Goal: Contribute content: Add original content to the website for others to see

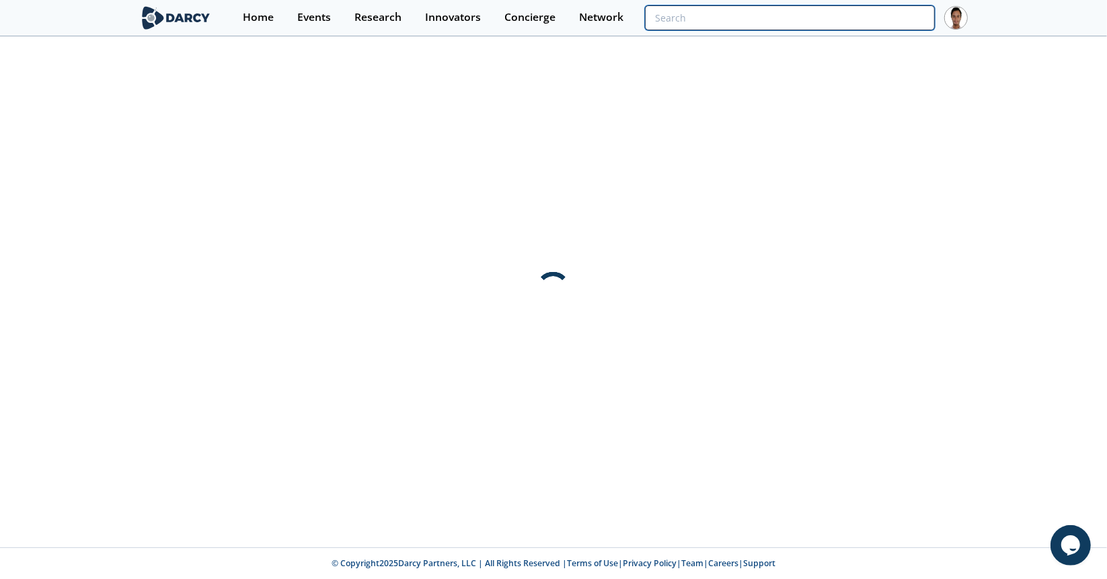
click at [902, 18] on input "search" at bounding box center [790, 17] width 290 height 25
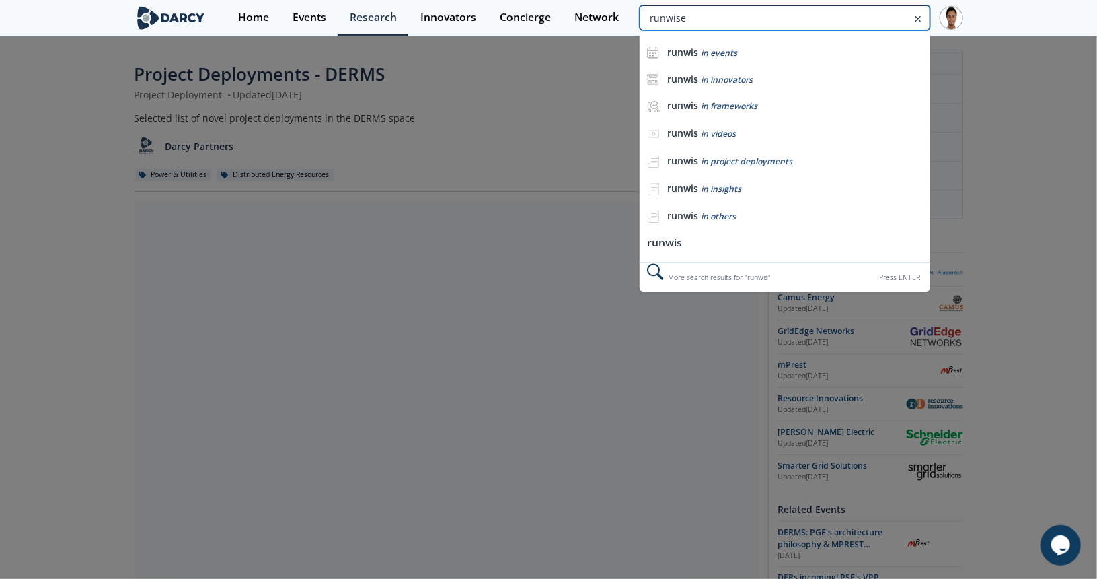
type input "runwise"
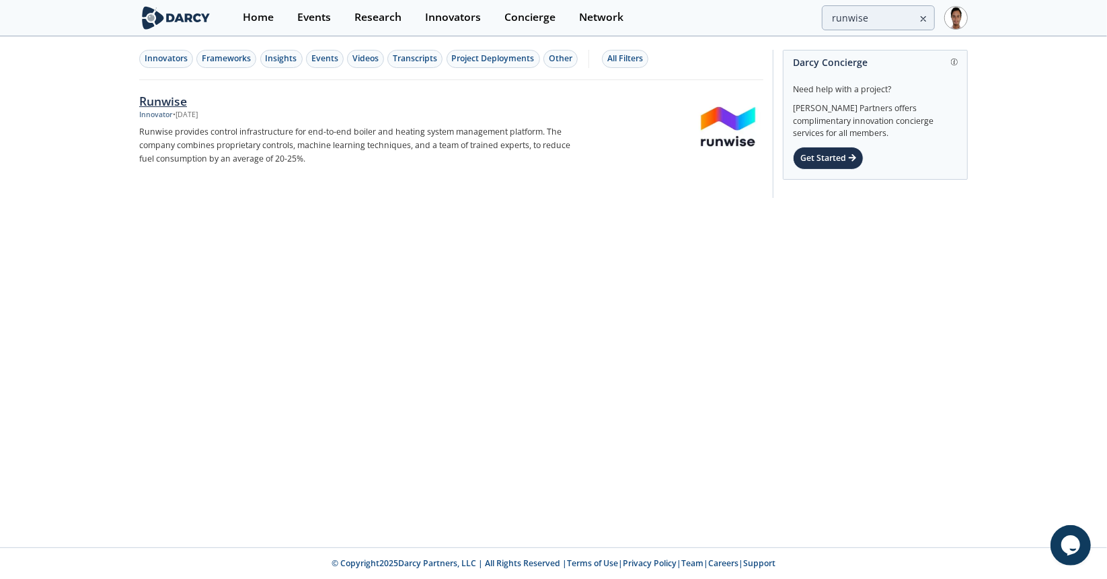
click at [150, 112] on div "Innovator" at bounding box center [156, 115] width 34 height 11
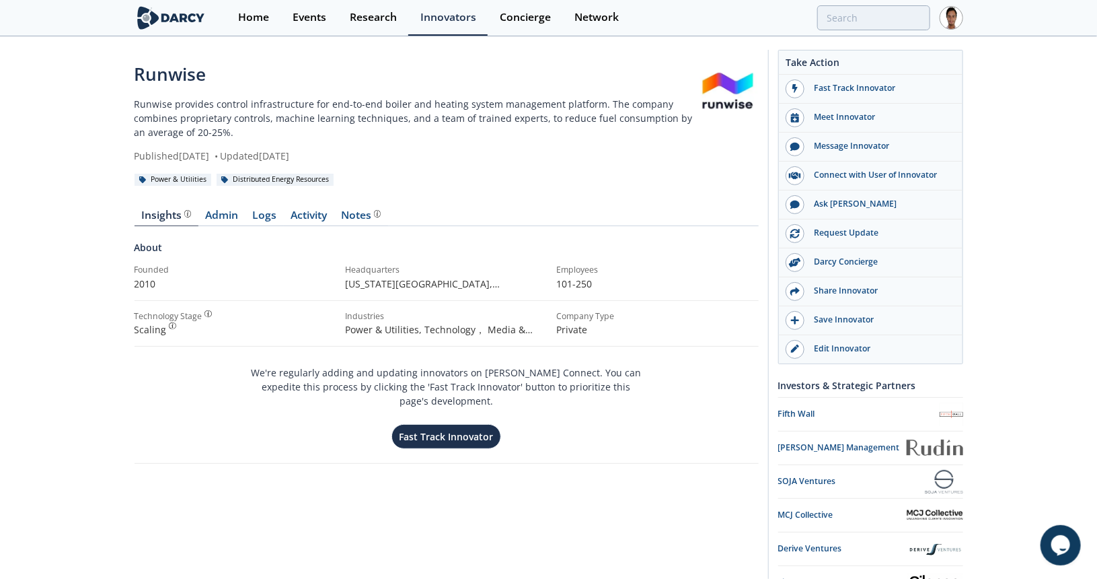
click at [193, 207] on div "Insights Admin Logs Activity Notes About Founded 2010 Headquarters New York Cit…" at bounding box center [447, 346] width 624 height 310
click at [240, 218] on link "Admin" at bounding box center [221, 218] width 47 height 16
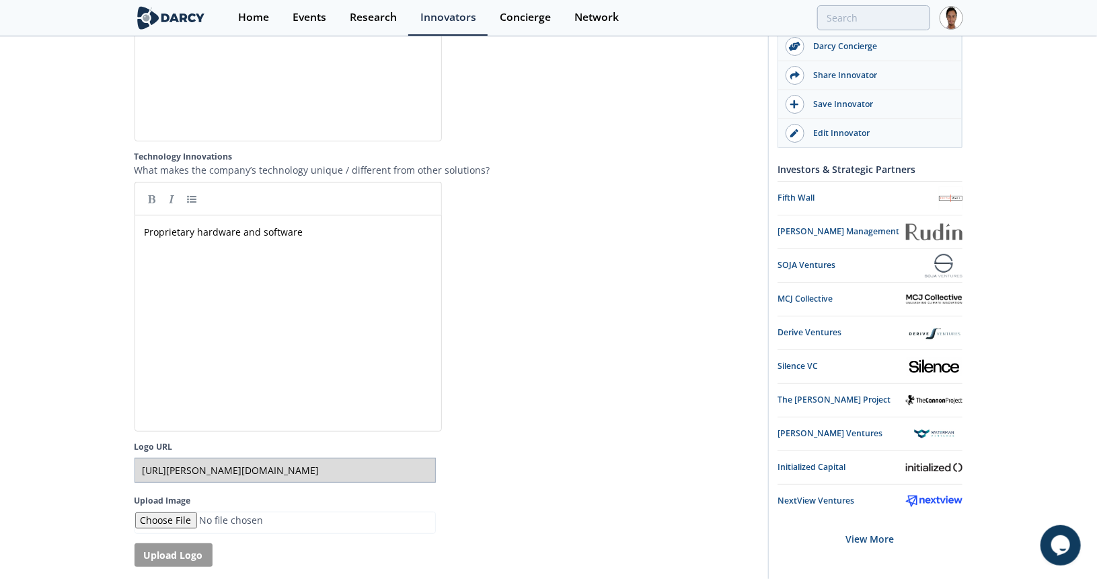
scroll to position [2691, 0]
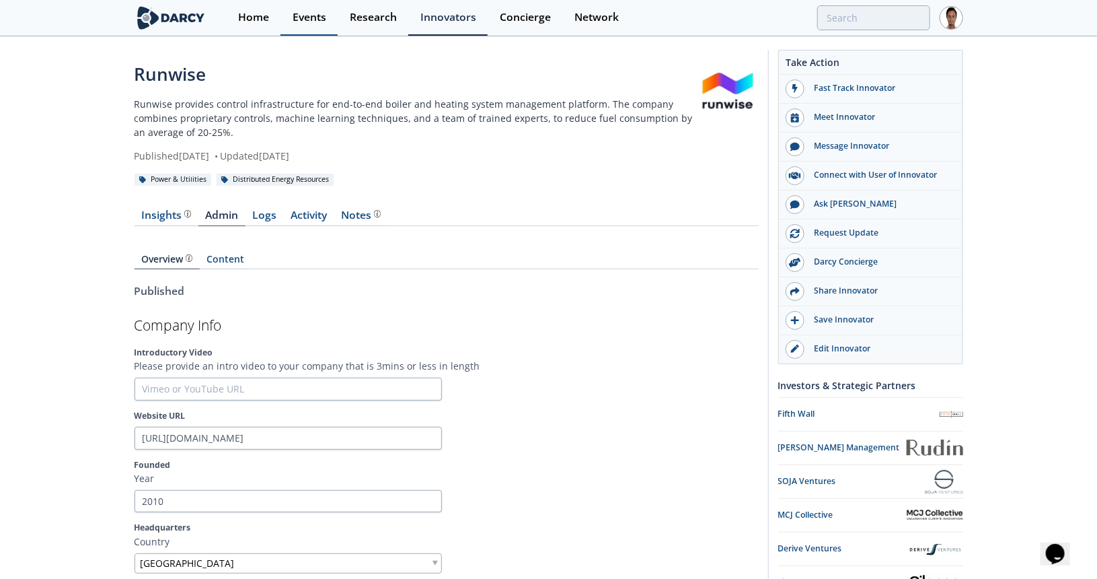
click at [326, 20] on div "Events" at bounding box center [310, 17] width 34 height 11
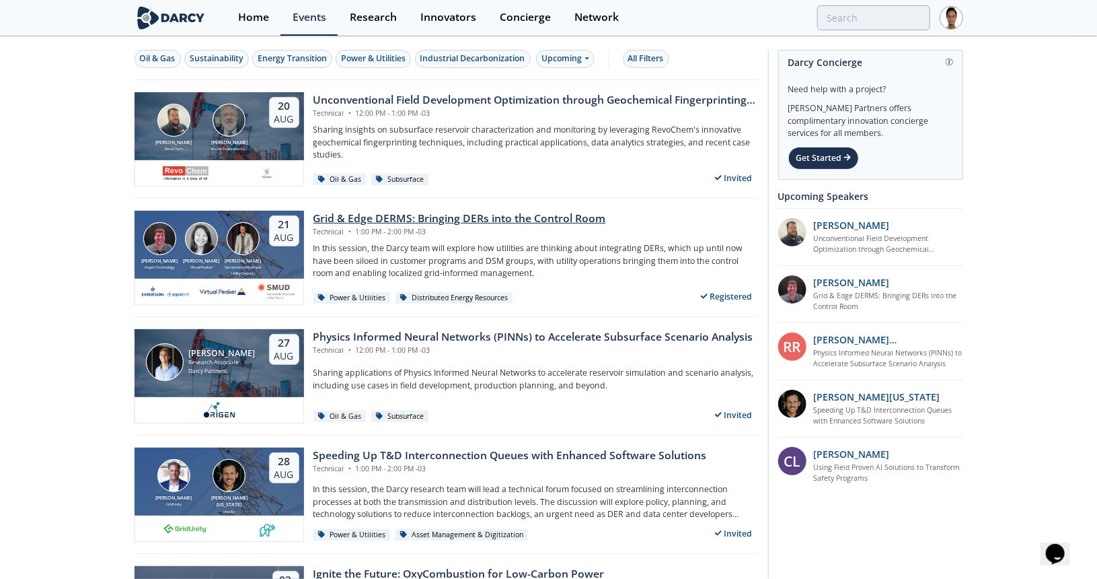
click at [383, 213] on div "Grid & Edge DERMS: Bringing DERs into the Control Room" at bounding box center [460, 219] width 293 height 16
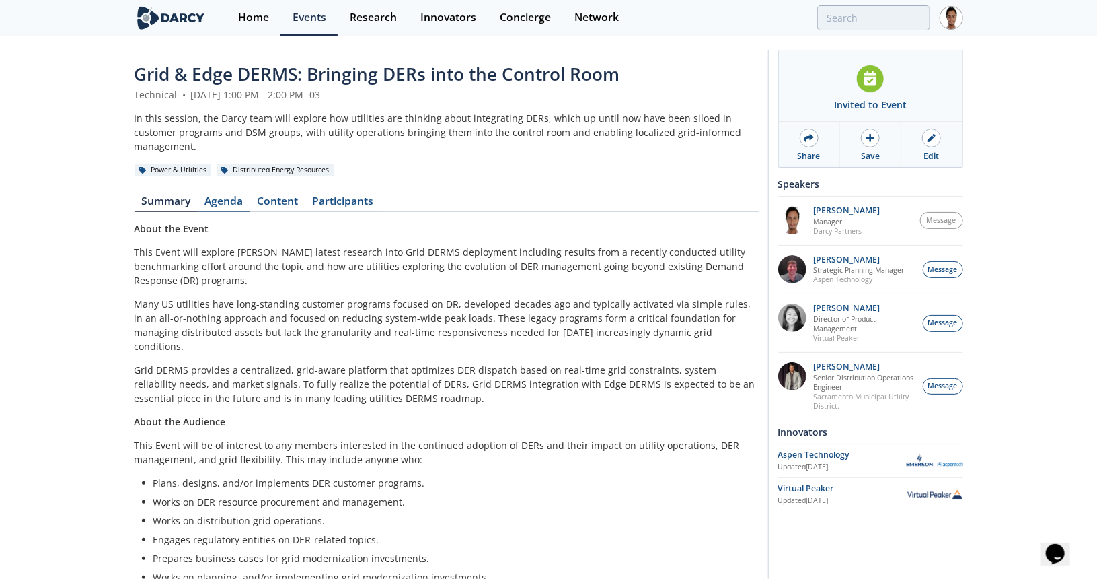
click at [231, 196] on link "Agenda" at bounding box center [224, 204] width 52 height 16
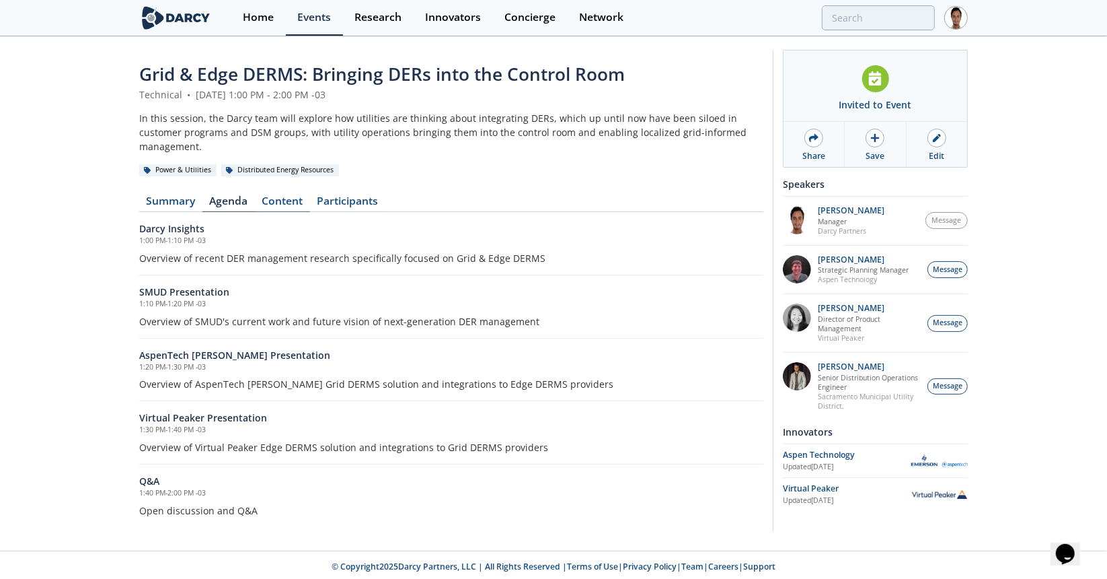
click at [263, 196] on link "Content" at bounding box center [282, 204] width 55 height 16
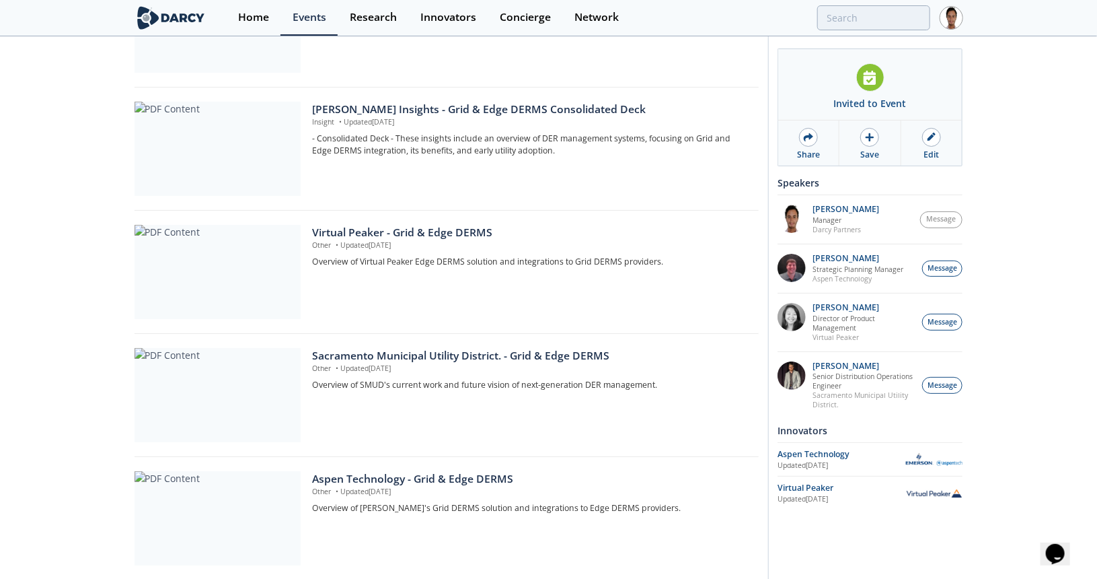
scroll to position [182, 0]
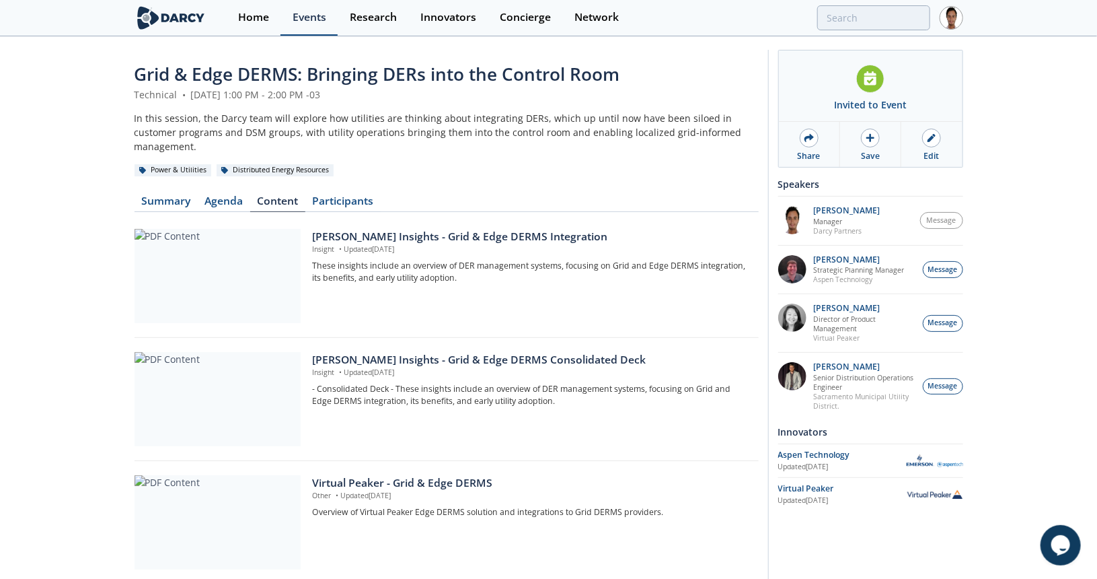
drag, startPoint x: 174, startPoint y: 17, endPoint x: 288, endPoint y: 5, distance: 114.9
click at [174, 17] on img at bounding box center [171, 18] width 73 height 24
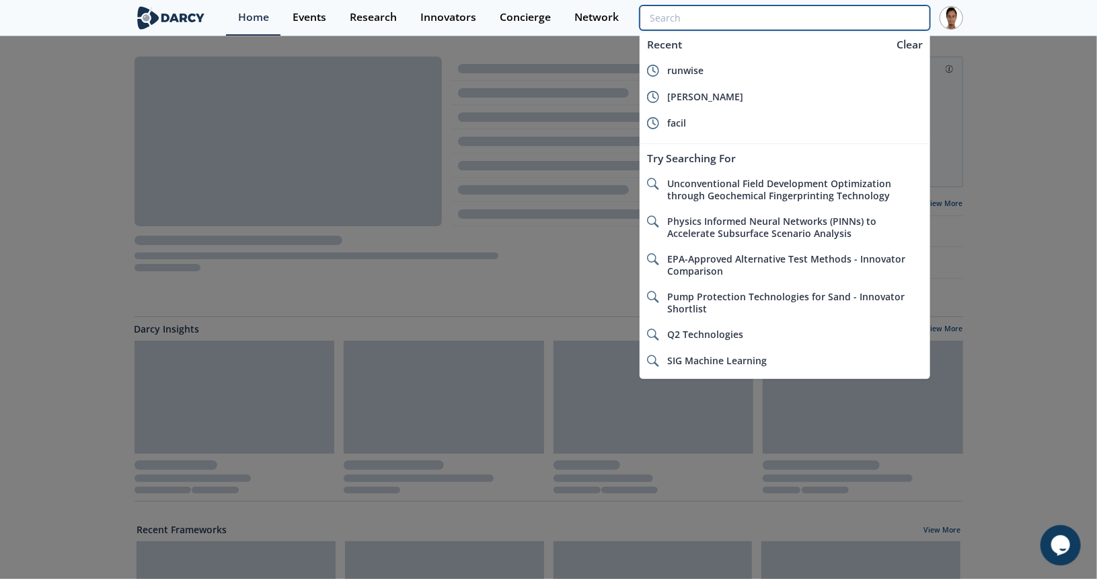
click at [821, 20] on input "search" at bounding box center [785, 17] width 290 height 25
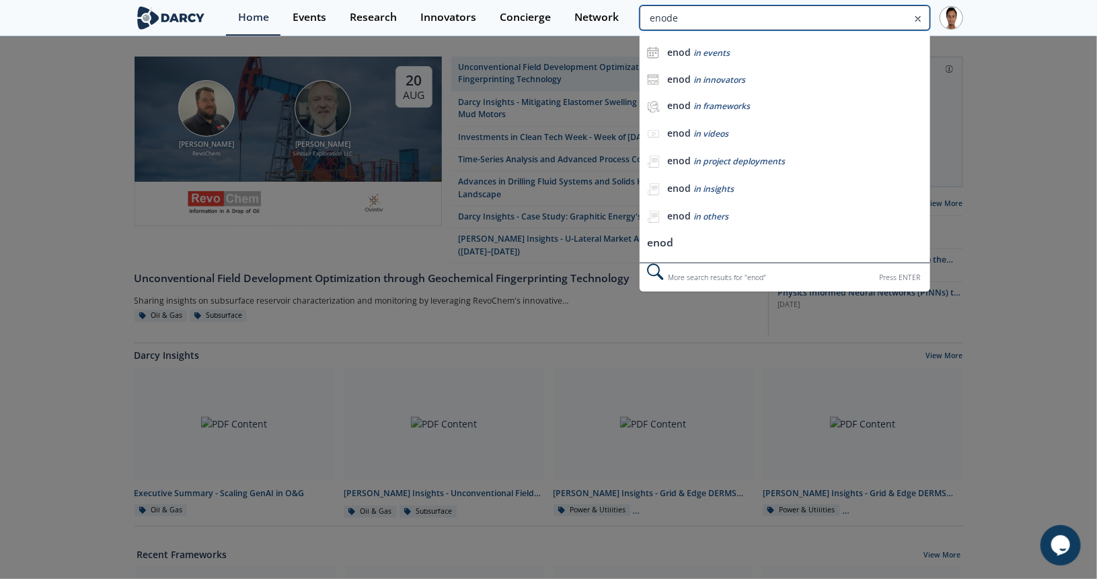
type input "enode"
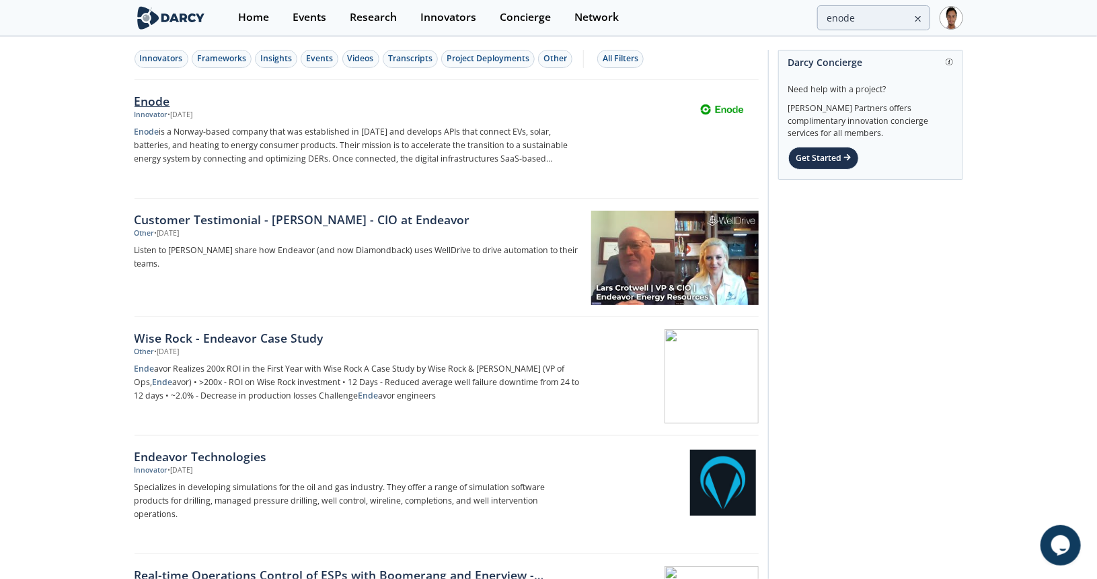
click at [170, 99] on div "Enode" at bounding box center [357, 100] width 445 height 17
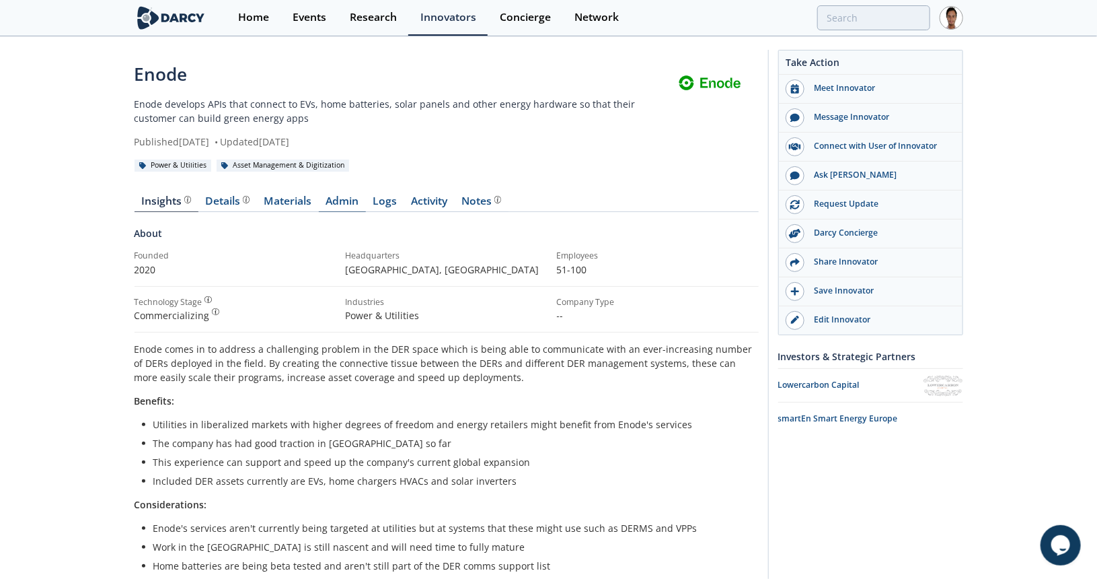
click at [353, 196] on link "Admin" at bounding box center [342, 204] width 47 height 16
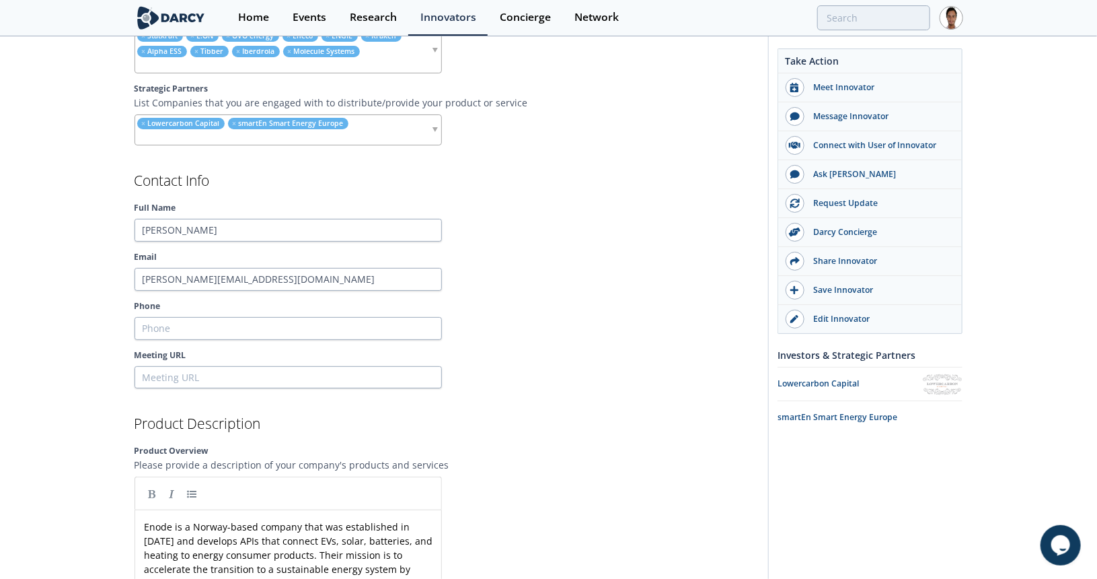
scroll to position [1072, 0]
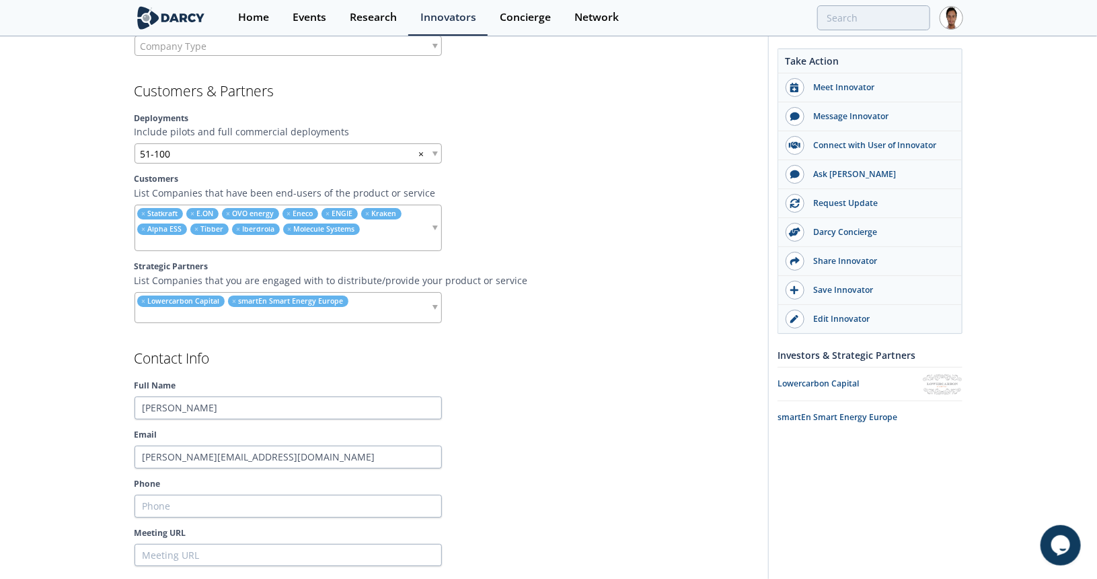
click at [396, 236] on input "search" at bounding box center [282, 243] width 295 height 14
type input "sense"
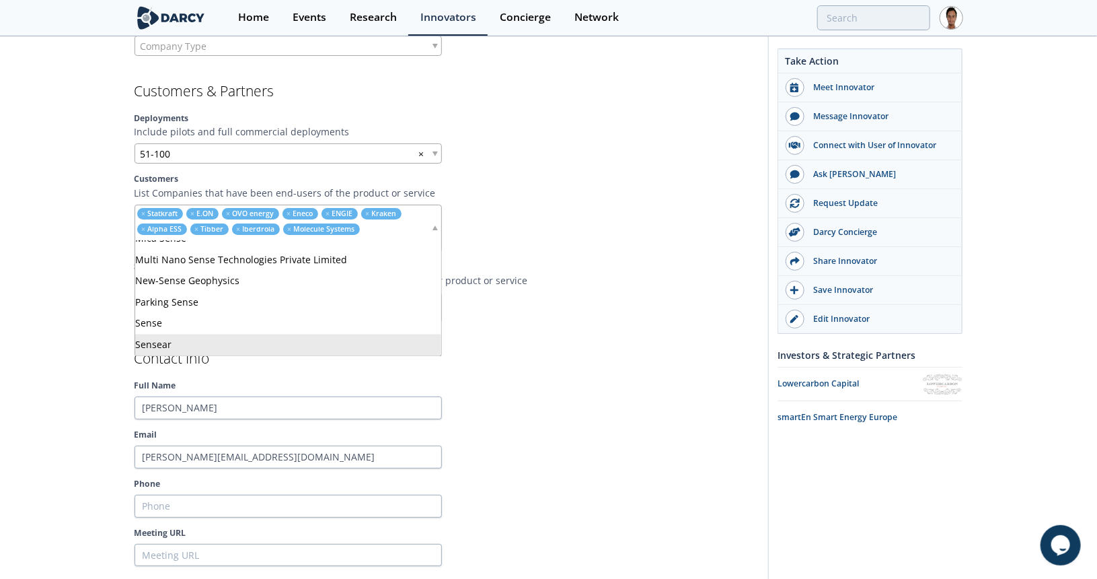
scroll to position [97, 0]
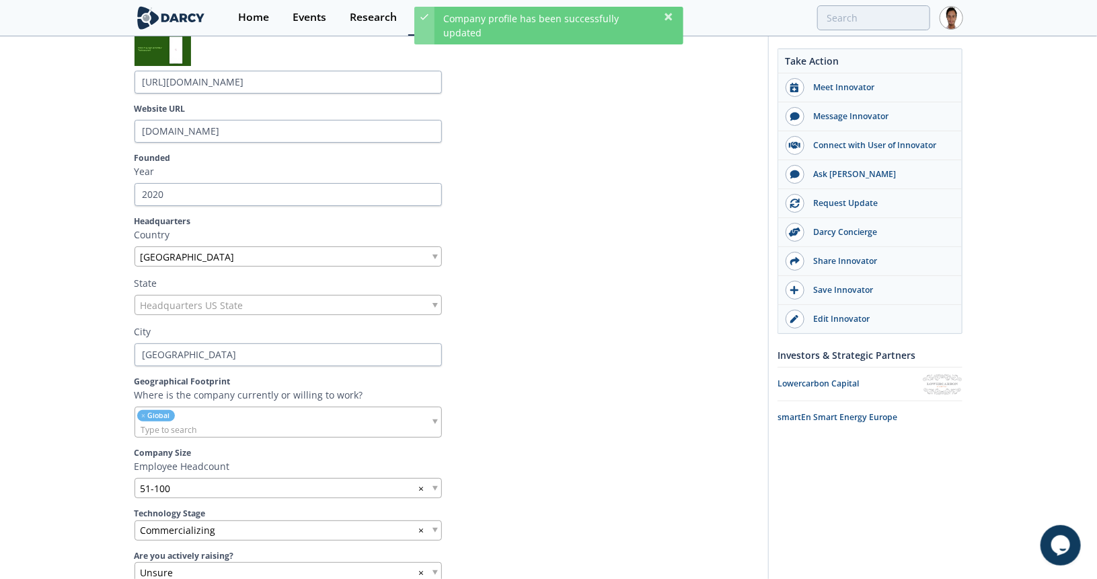
scroll to position [0, 0]
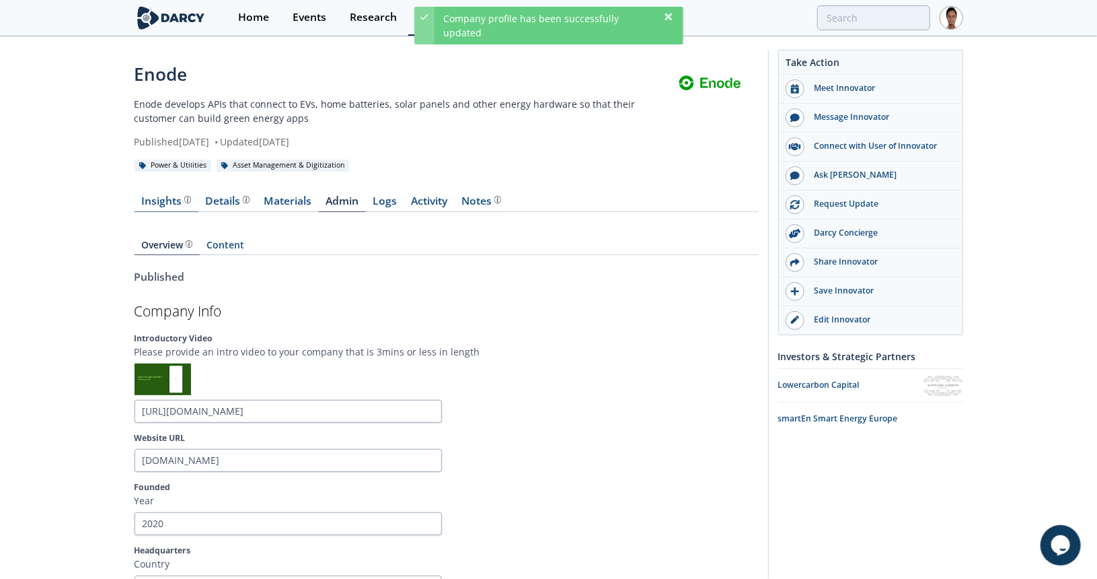
click at [170, 203] on div "Insights" at bounding box center [166, 201] width 50 height 11
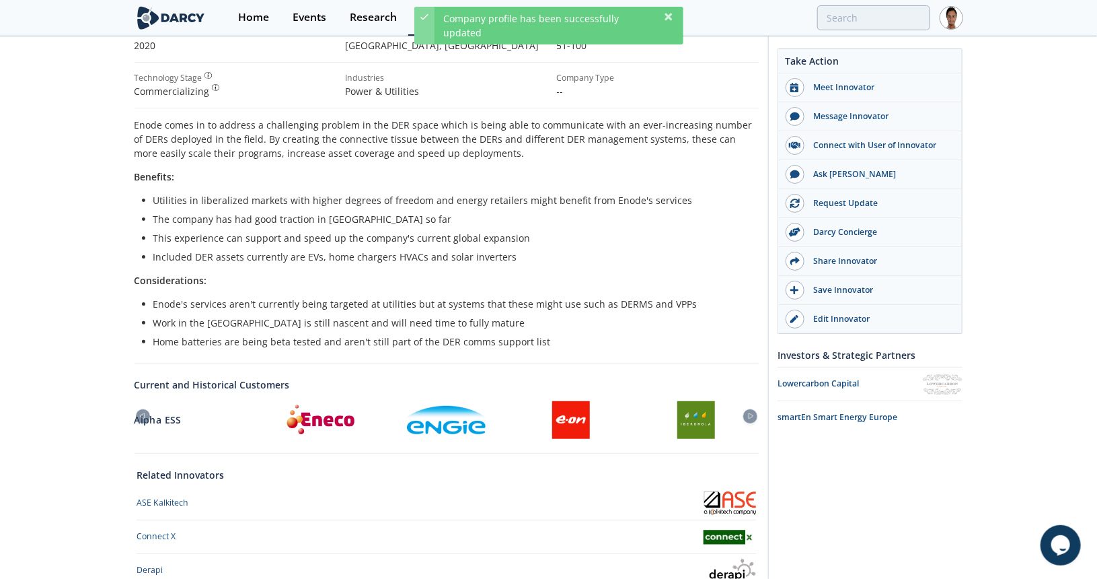
scroll to position [404, 0]
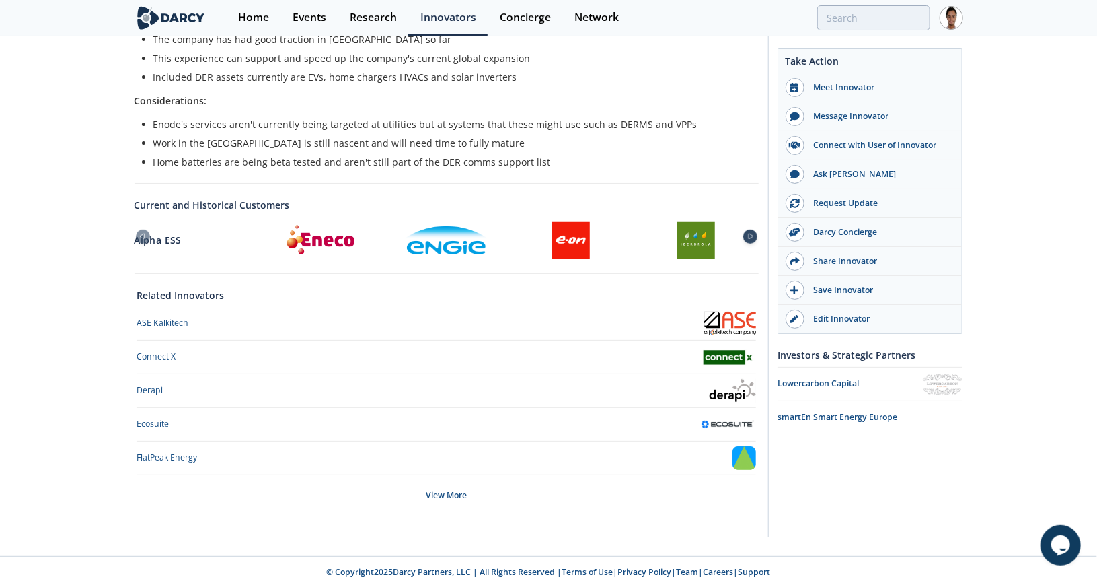
click at [745, 234] on icon at bounding box center [751, 236] width 16 height 6
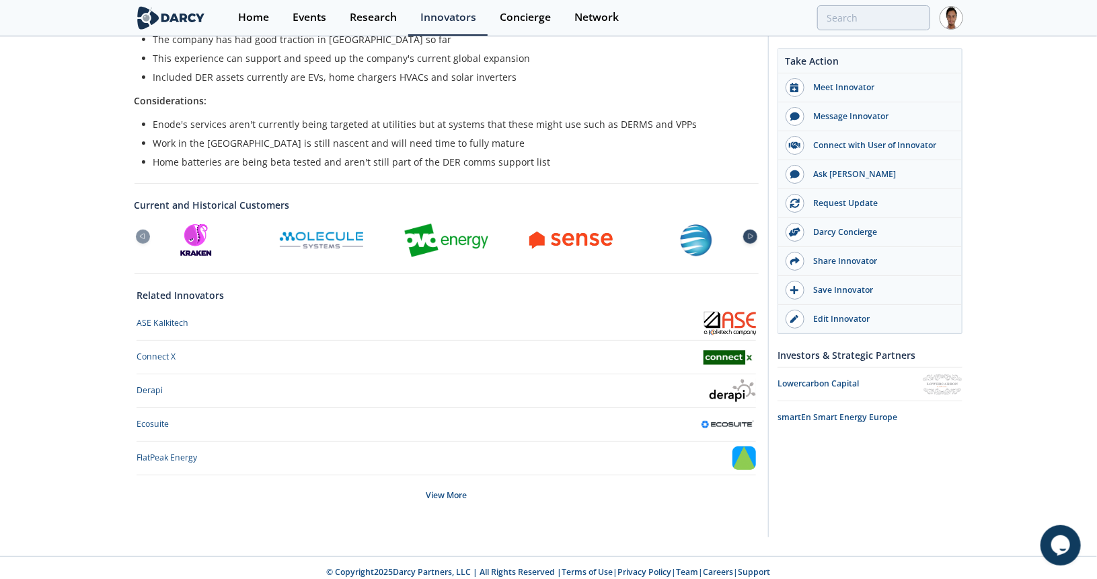
click at [745, 234] on icon at bounding box center [751, 236] width 16 height 6
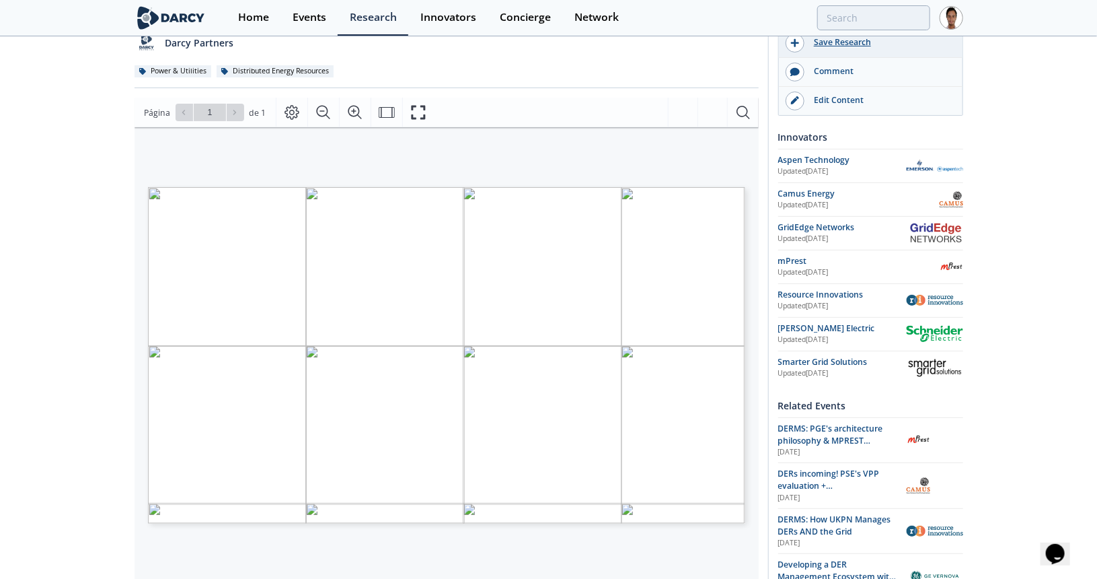
scroll to position [135, 0]
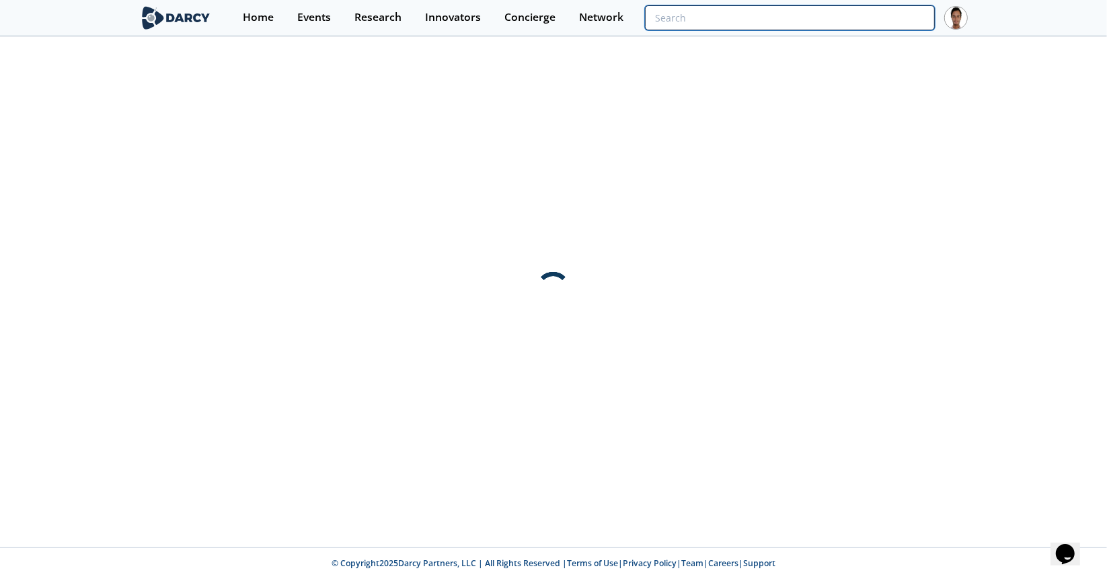
click at [881, 17] on input "search" at bounding box center [790, 17] width 290 height 25
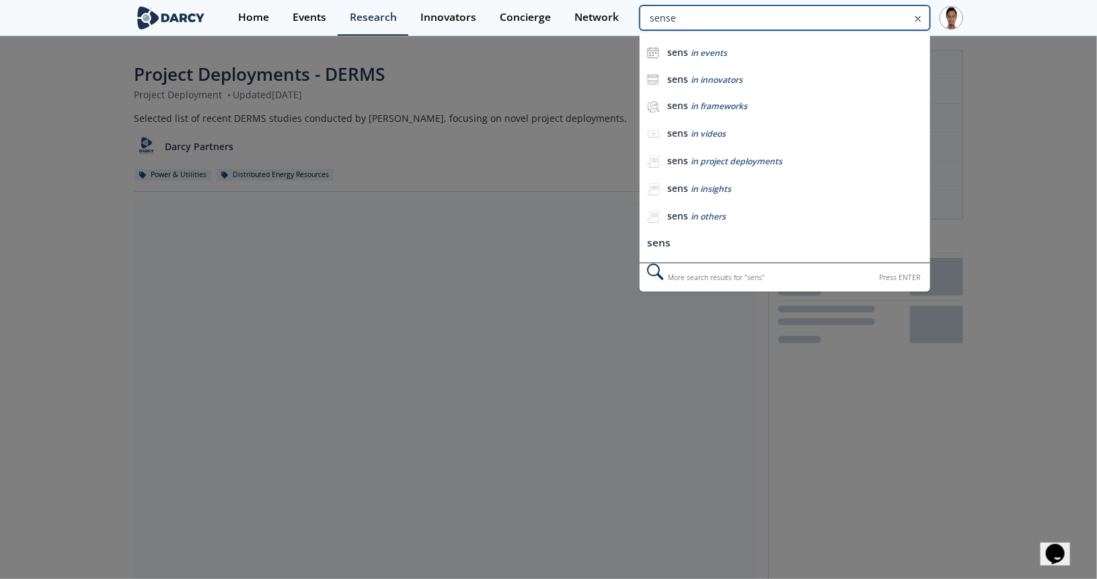
type input "sense"
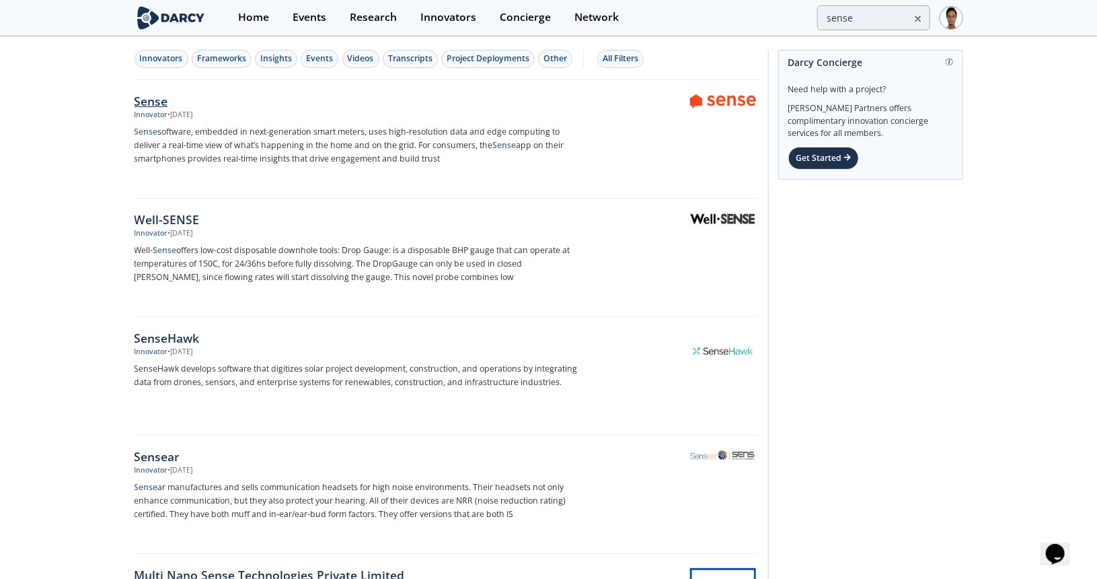
click at [192, 102] on div "Sense" at bounding box center [357, 100] width 445 height 17
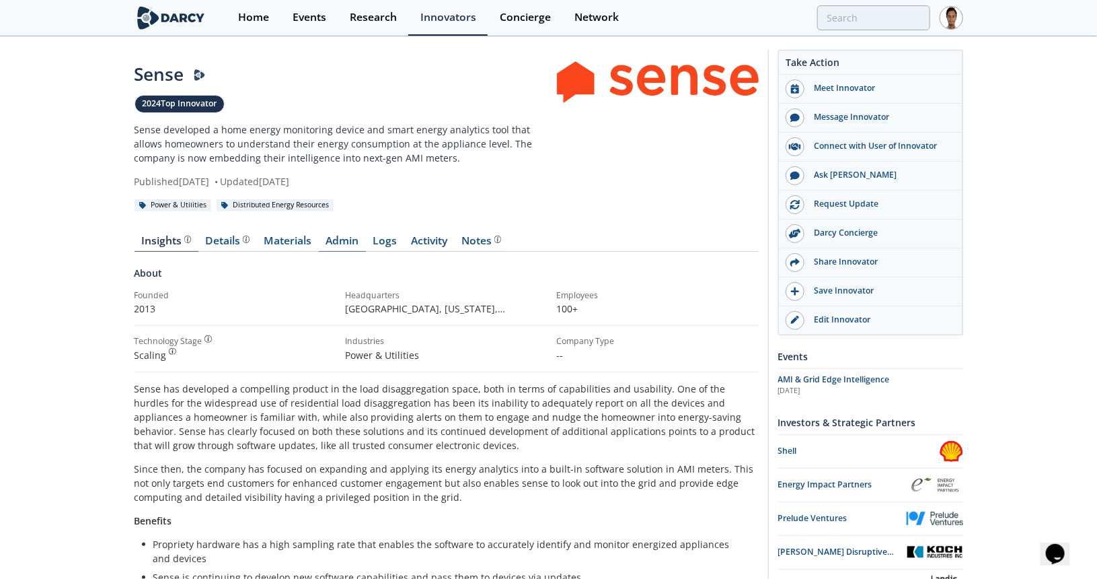
click at [342, 242] on link "Admin" at bounding box center [342, 243] width 47 height 16
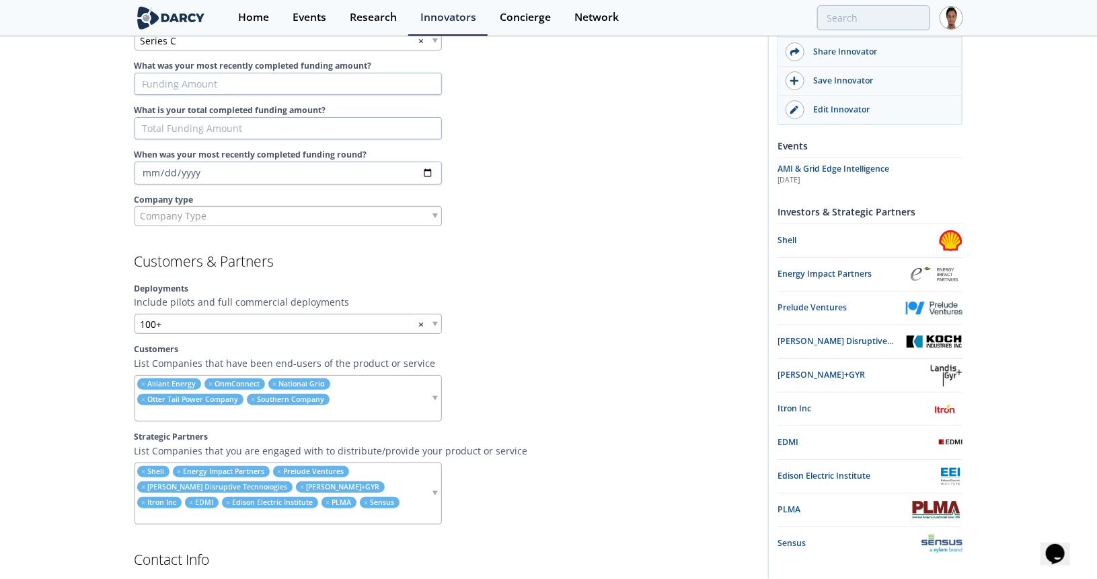
scroll to position [1211, 0]
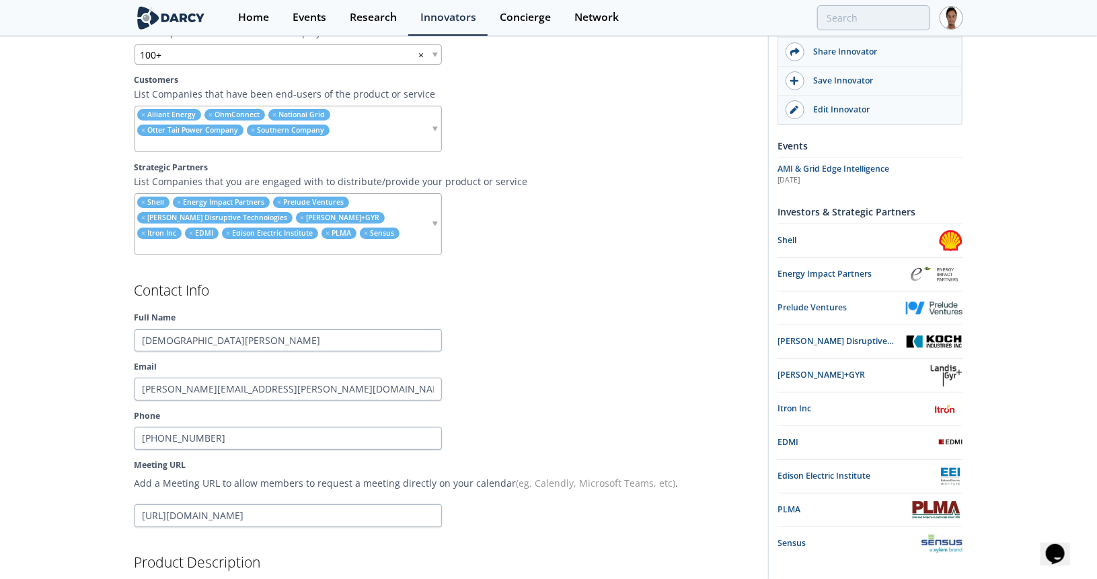
click at [353, 226] on ul "× Shell × Energy Impact Partners × Prelude Ventures × [PERSON_NAME] Disruptive …" at bounding box center [282, 224] width 295 height 61
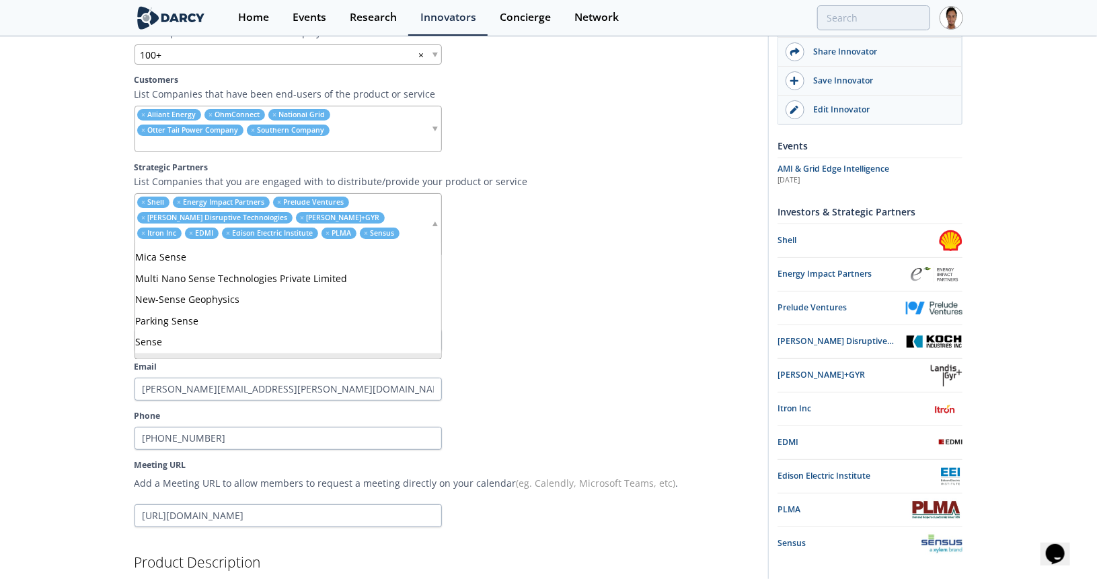
scroll to position [96, 0]
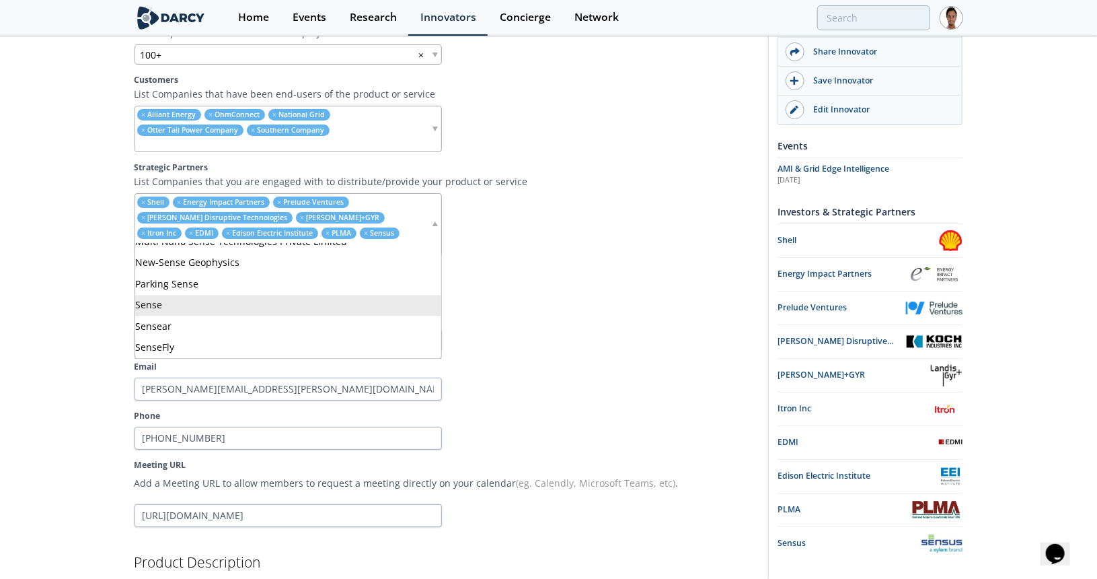
type input "sense"
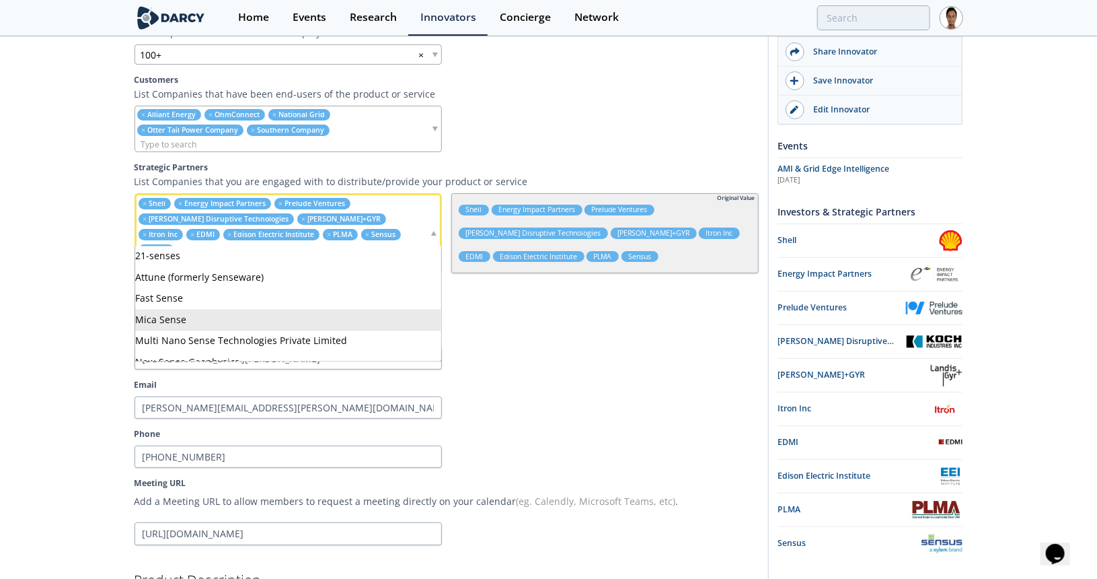
scroll to position [1717, 0]
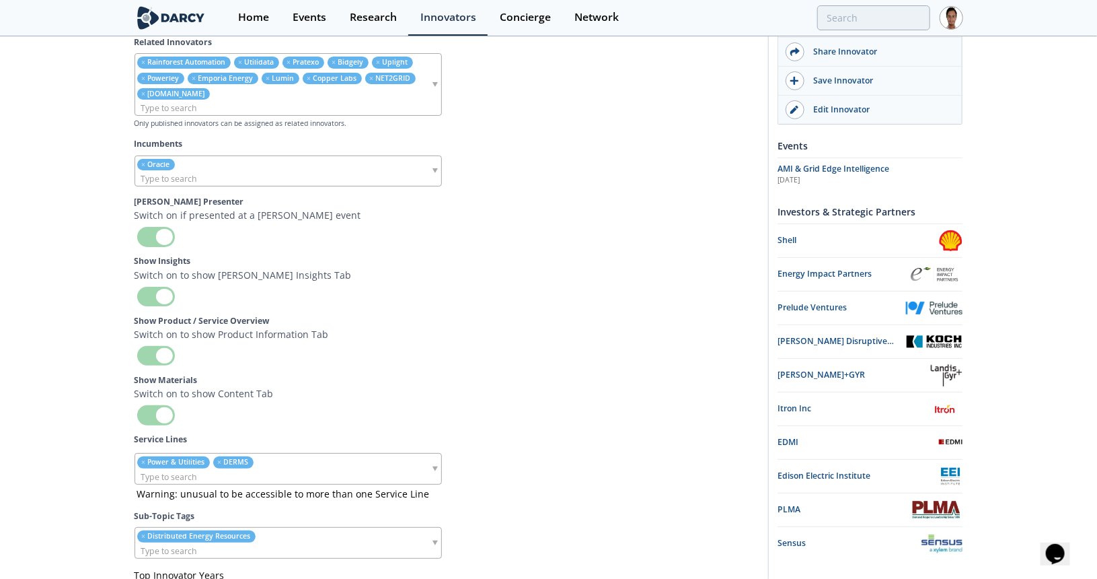
drag, startPoint x: 1101, startPoint y: 217, endPoint x: 20, endPoint y: 13, distance: 1099.6
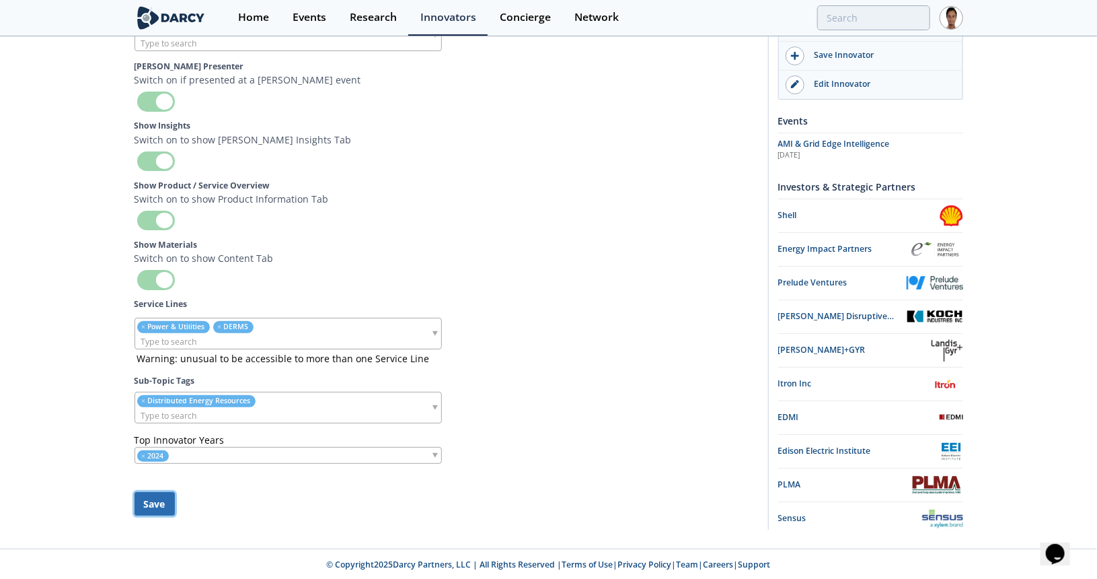
click at [161, 501] on button "Save" at bounding box center [155, 504] width 40 height 24
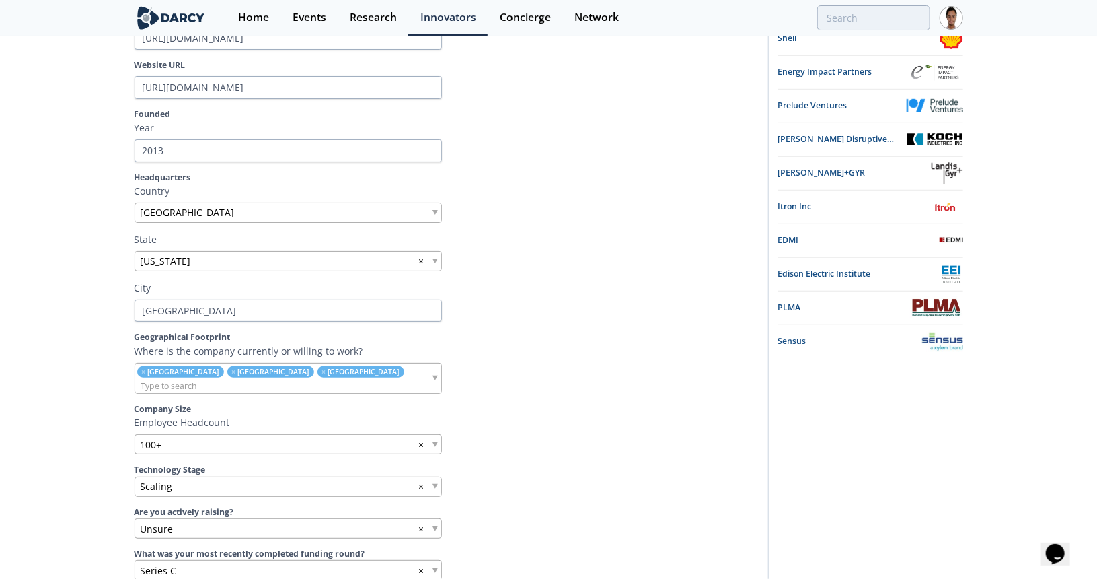
scroll to position [0, 0]
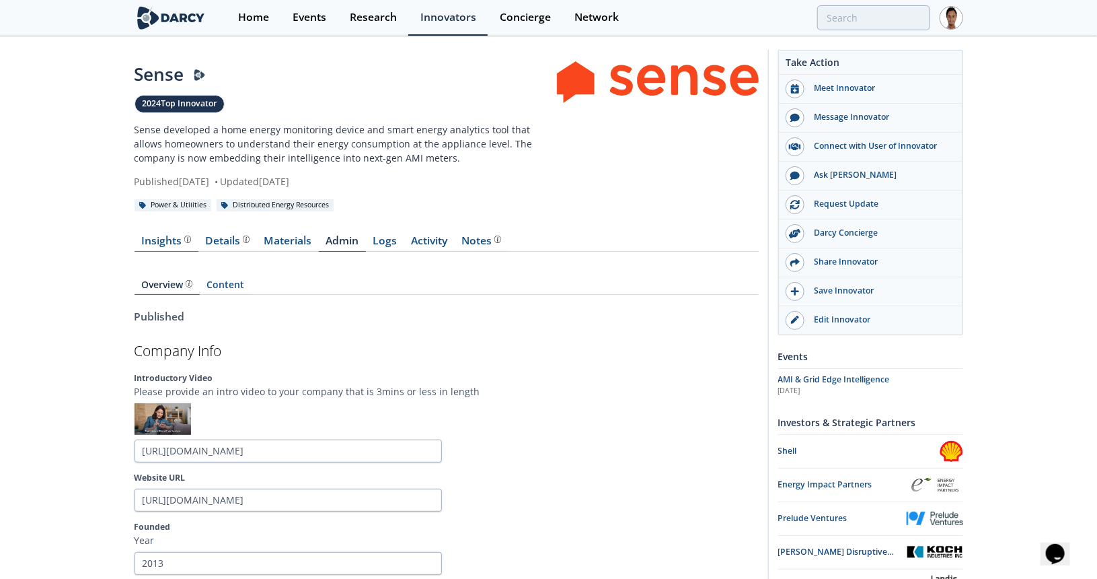
click at [163, 244] on div "Insights" at bounding box center [166, 240] width 50 height 11
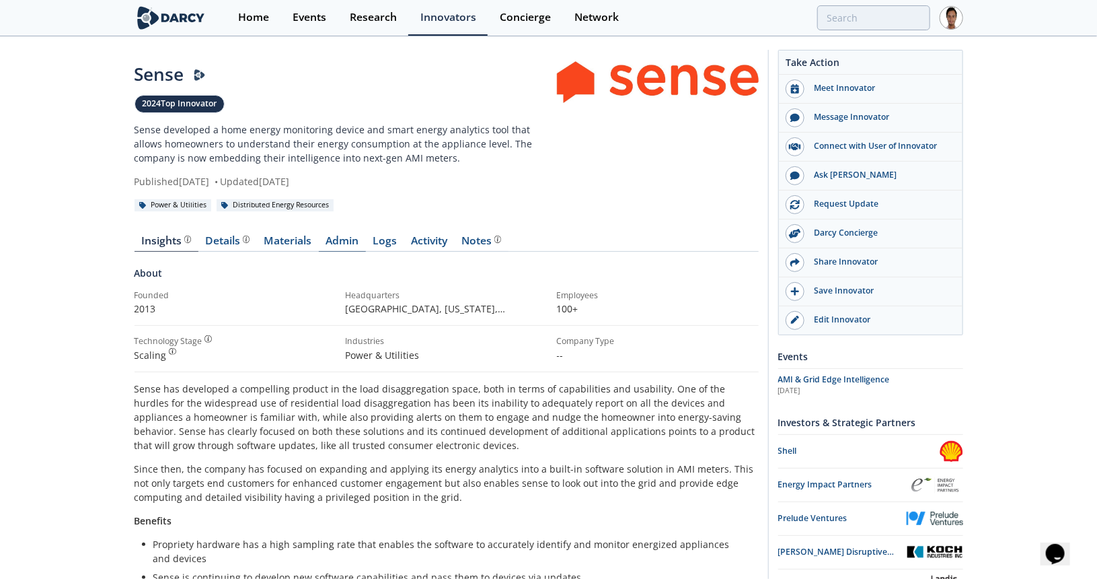
click at [341, 240] on link "Admin" at bounding box center [342, 243] width 47 height 16
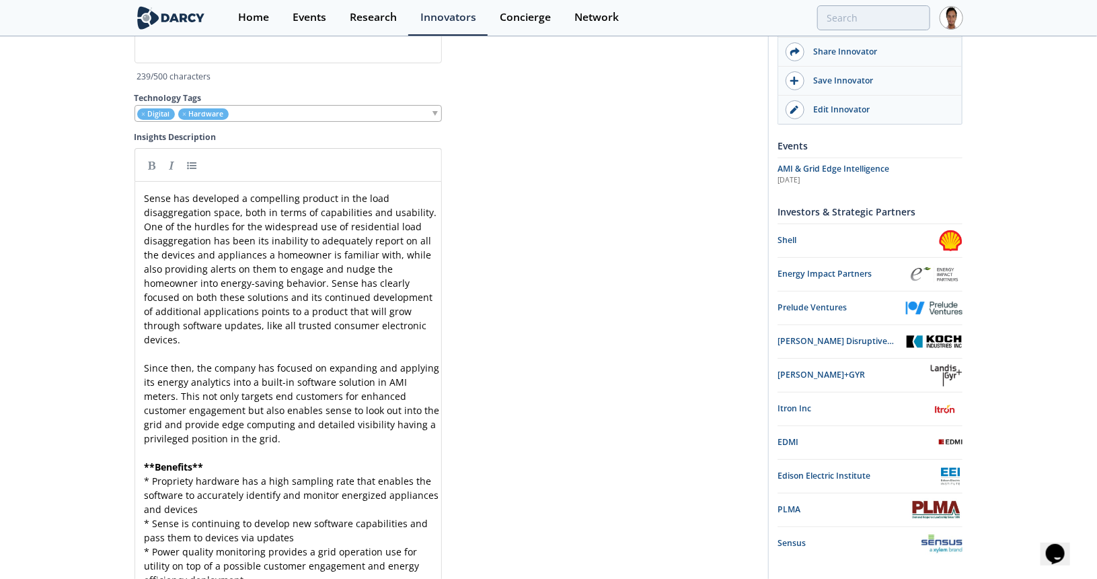
scroll to position [4105, 0]
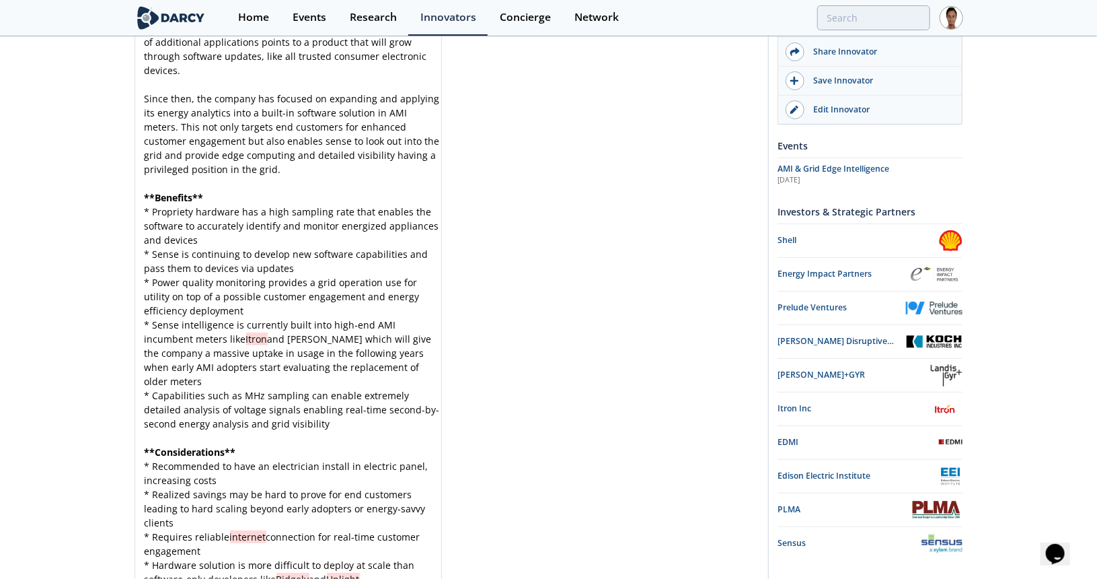
click at [347, 416] on pre "* Capabilities such as MHz sampling can enable extremely detailed analysis of v…" at bounding box center [293, 409] width 303 height 42
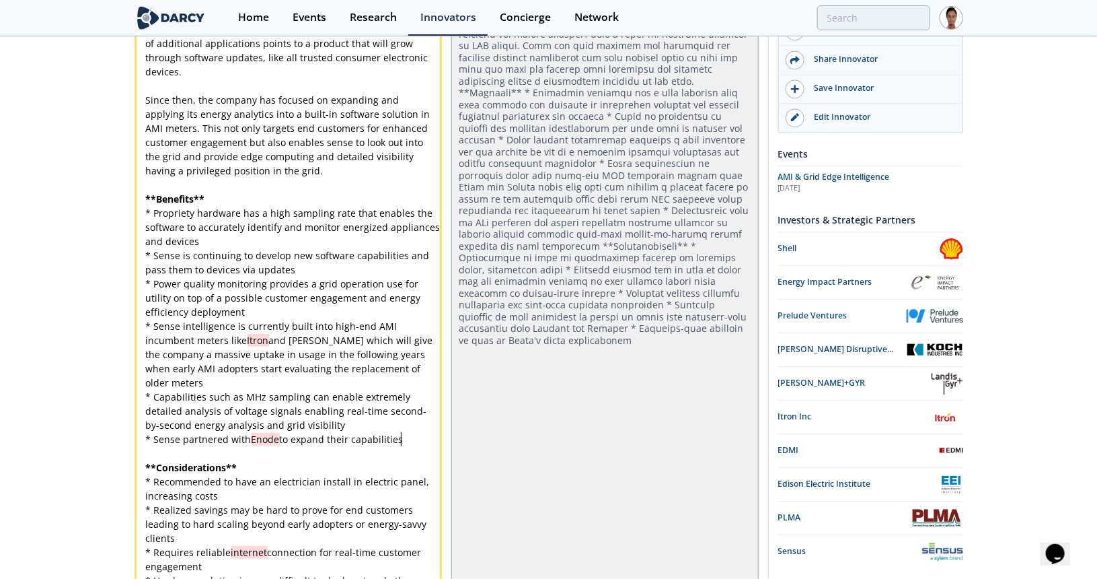
scroll to position [0, 0]
type textarea "ilities"
click at [346, 433] on span "* Sense partnered with Enode to expand their capabilities" at bounding box center [275, 439] width 258 height 13
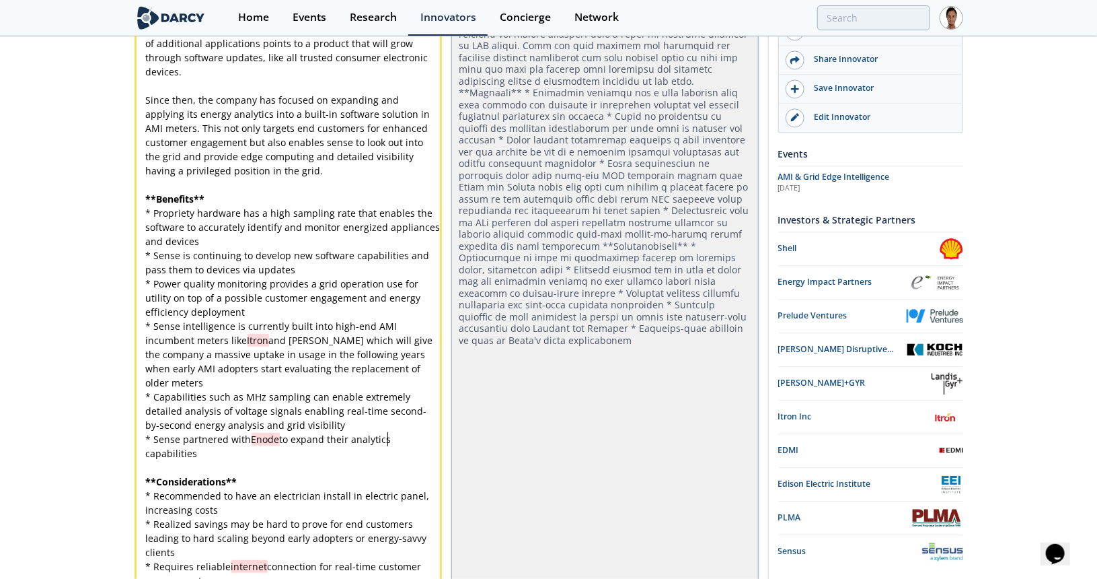
click at [299, 445] on pre "* Sense partnered with Enode to expand their analytics capabilities" at bounding box center [293, 446] width 300 height 28
paste textarea
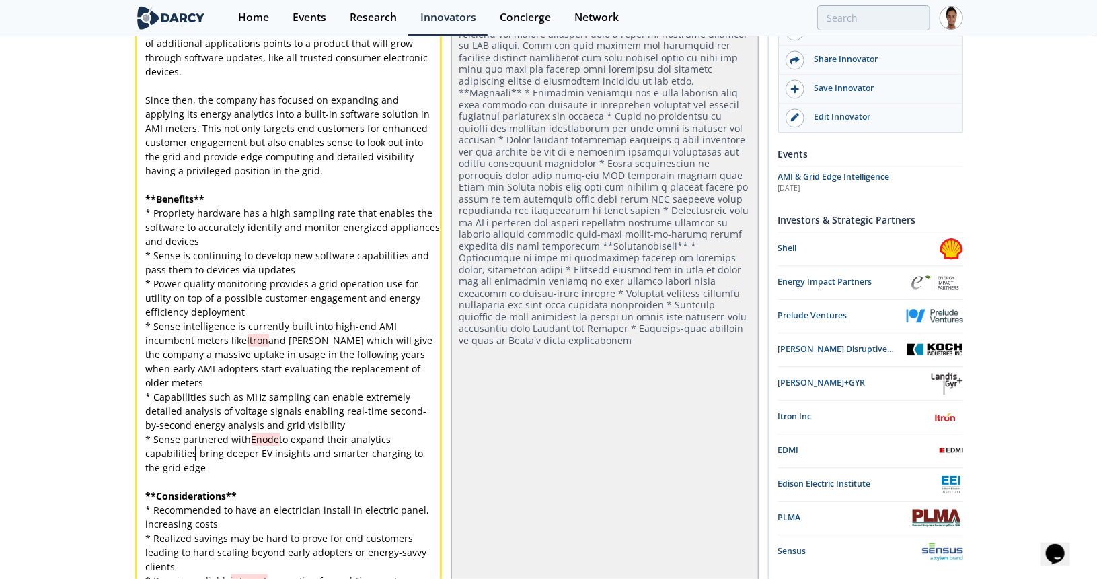
click at [194, 446] on div "x Sense has developed a compelling product in the load disaggregation space, bo…" at bounding box center [293, 290] width 300 height 735
click at [336, 447] on div "x Sense has developed a compelling product in the load disaggregation space, bo…" at bounding box center [293, 290] width 300 height 735
type textarea "and"
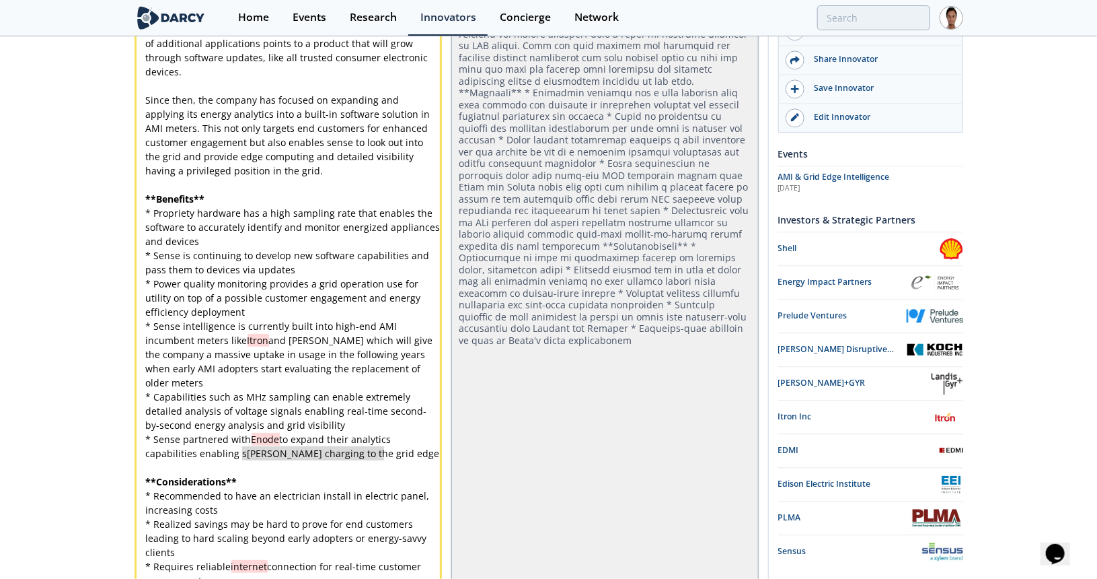
type textarea "smarter charging to the grid edge"
drag, startPoint x: 388, startPoint y: 443, endPoint x: 240, endPoint y: 449, distance: 148.8
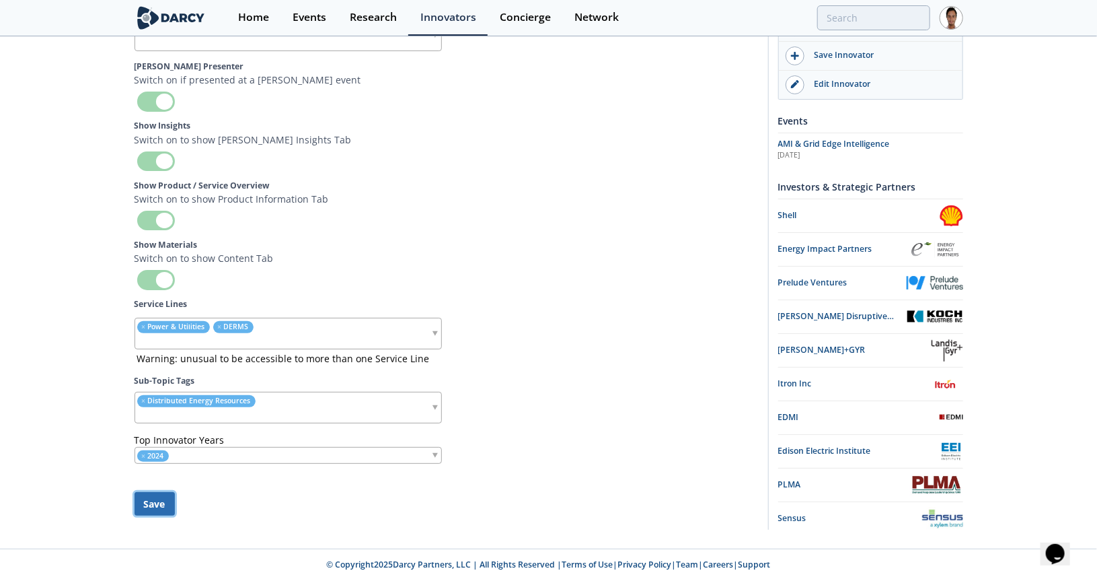
click at [161, 496] on button "Save" at bounding box center [155, 504] width 40 height 24
